Goal: Task Accomplishment & Management: Manage account settings

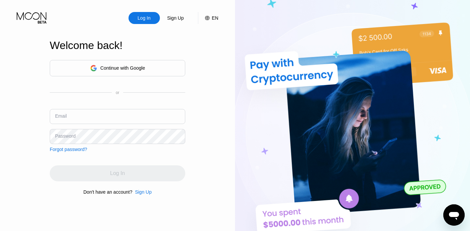
click at [119, 72] on div "Continue with Google" at bounding box center [117, 68] width 55 height 10
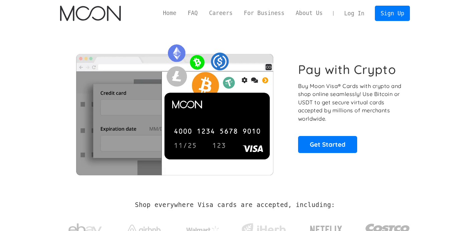
click at [355, 14] on link "Log In" at bounding box center [354, 13] width 31 height 15
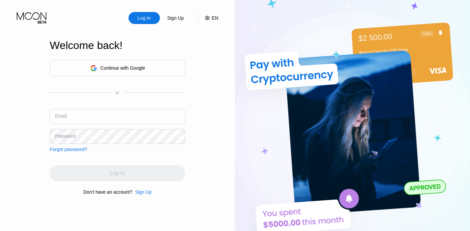
click at [123, 63] on div "Continue with Google" at bounding box center [117, 68] width 55 height 10
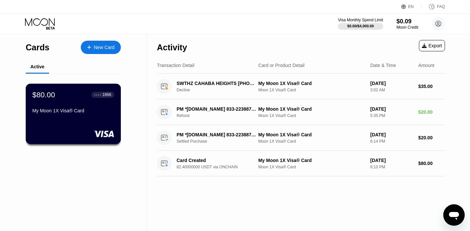
click at [70, 129] on div "$80.00 ● ● ● ● 1866 My Moon 1X Visa® Card" at bounding box center [74, 114] width 96 height 60
click at [59, 112] on div "My Moon 1X Visa® Card" at bounding box center [73, 110] width 82 height 5
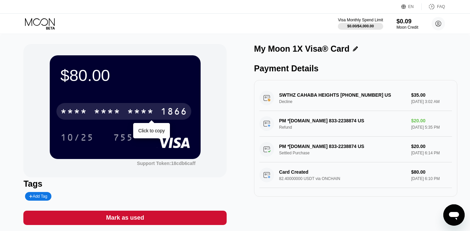
click at [174, 113] on div "1866" at bounding box center [174, 112] width 27 height 11
click at [106, 113] on div "6500" at bounding box center [107, 112] width 27 height 11
click at [153, 110] on div "* * * *" at bounding box center [140, 112] width 27 height 11
